Goal: Transaction & Acquisition: Purchase product/service

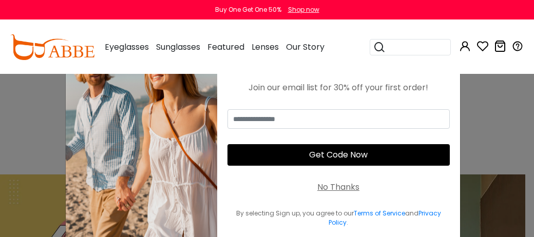
click at [514, 119] on div "× Take 30% Off Join our email list for 30% off your first order! Get Code Now N…" at bounding box center [267, 118] width 534 height 237
click at [336, 189] on div "No Thanks" at bounding box center [338, 187] width 42 height 12
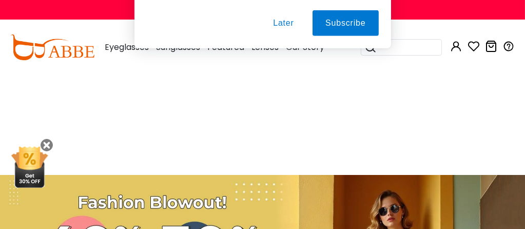
click at [280, 69] on button "Later" at bounding box center [283, 66] width 46 height 26
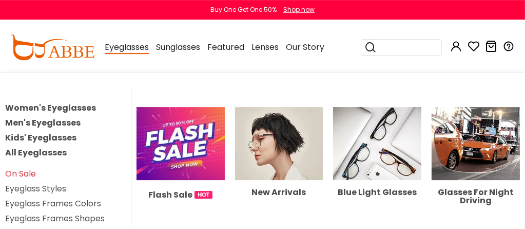
scroll to position [108, 0]
click at [40, 214] on link "Eyeglass Frames Shapes" at bounding box center [55, 218] width 100 height 12
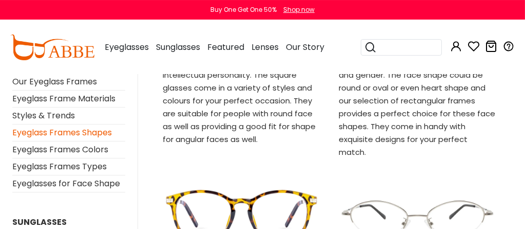
scroll to position [324, 0]
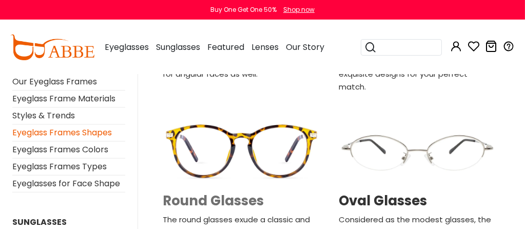
click at [204, 193] on h2 "Round Glasses" at bounding box center [242, 201] width 158 height 16
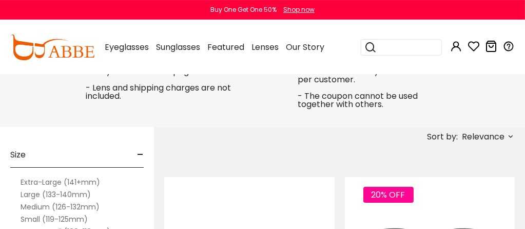
scroll to position [432, 0]
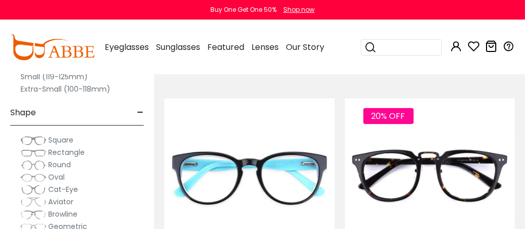
click at [31, 164] on img at bounding box center [34, 165] width 26 height 10
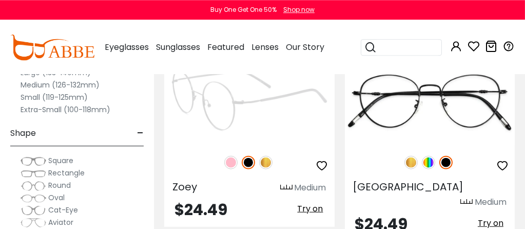
scroll to position [1245, 0]
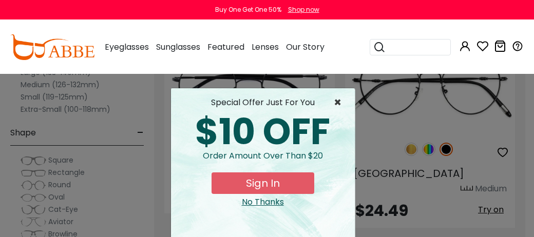
click at [334, 97] on span "×" at bounding box center [340, 103] width 13 height 12
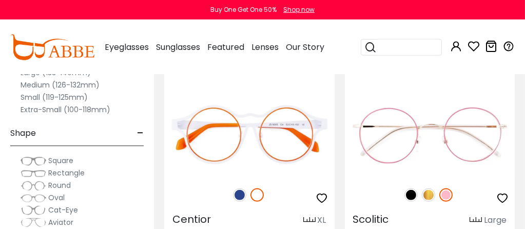
scroll to position [5950, 0]
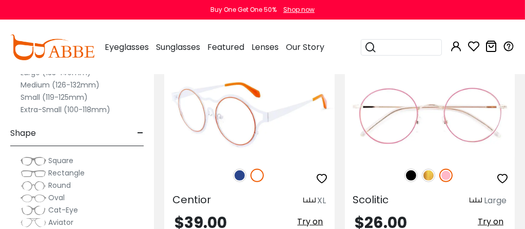
click at [209, 89] on img at bounding box center [249, 114] width 170 height 85
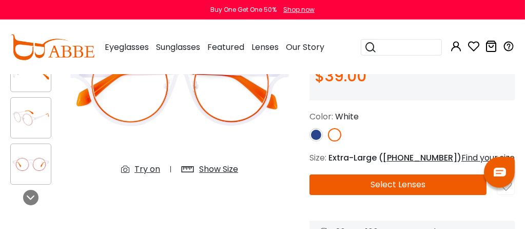
scroll to position [108, 0]
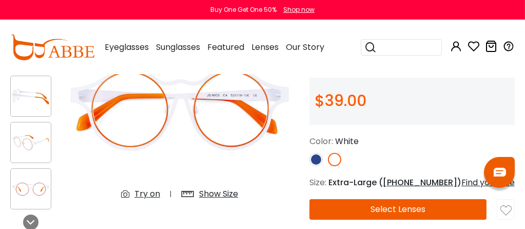
click at [319, 158] on img at bounding box center [316, 159] width 13 height 13
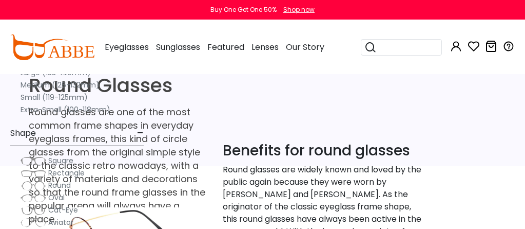
scroll to position [5950, 0]
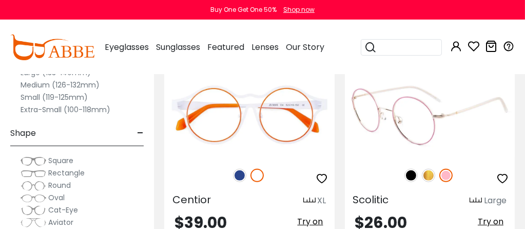
click at [433, 168] on img at bounding box center [428, 174] width 13 height 13
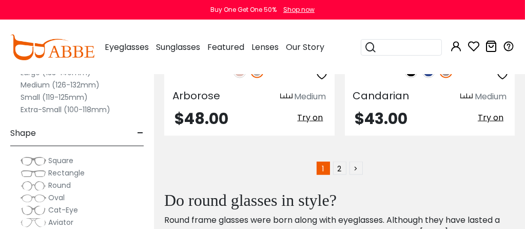
scroll to position [7517, 0]
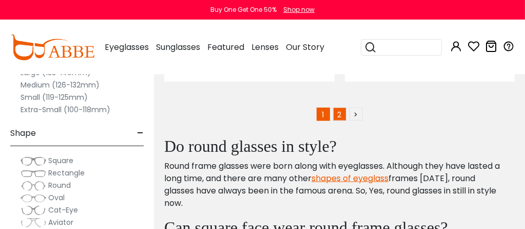
click at [339, 107] on link "2" at bounding box center [339, 113] width 13 height 13
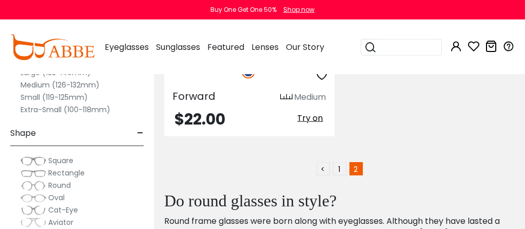
scroll to position [2379, 0]
